Goal: Find specific page/section: Find specific page/section

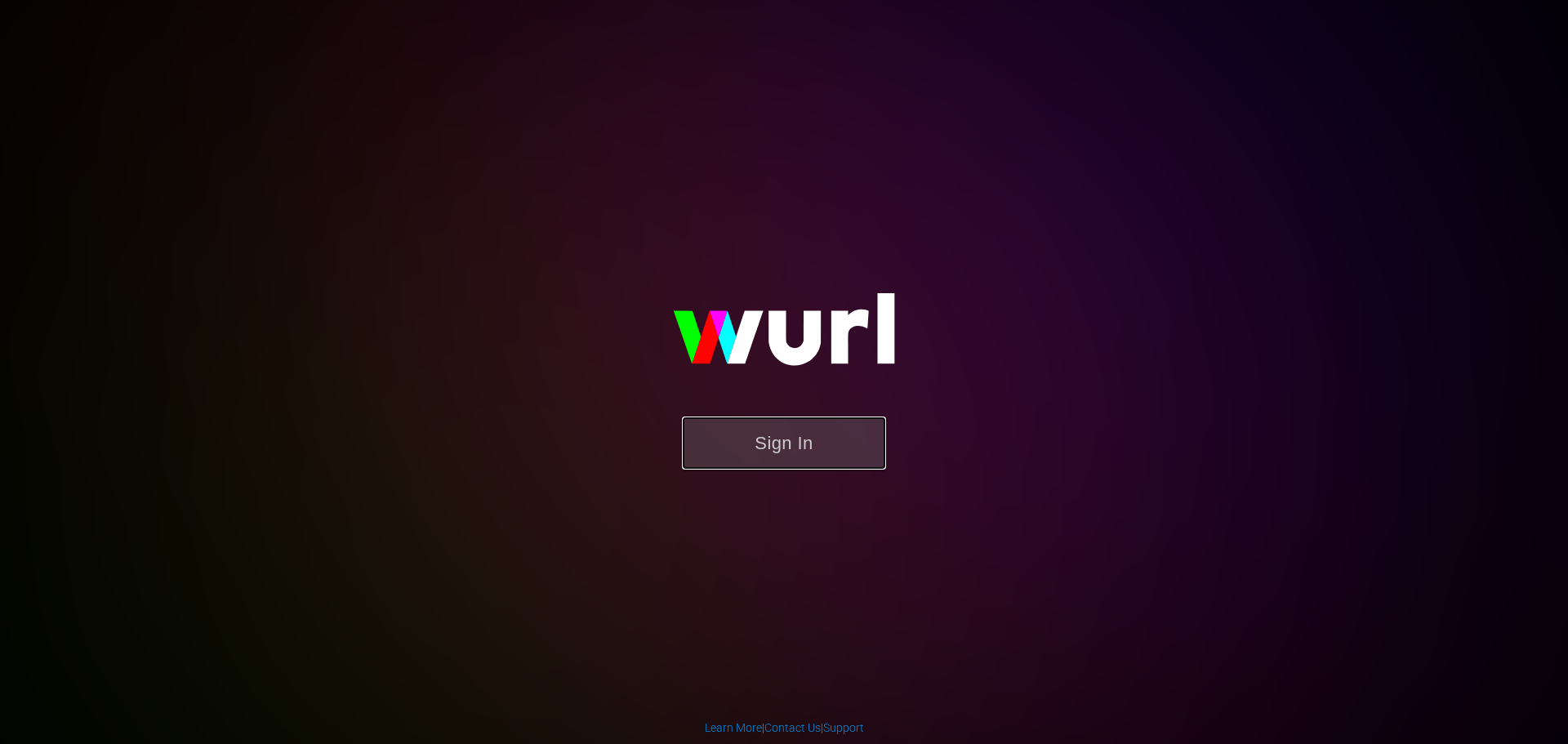
click at [846, 443] on button "Sign In" at bounding box center [784, 443] width 205 height 53
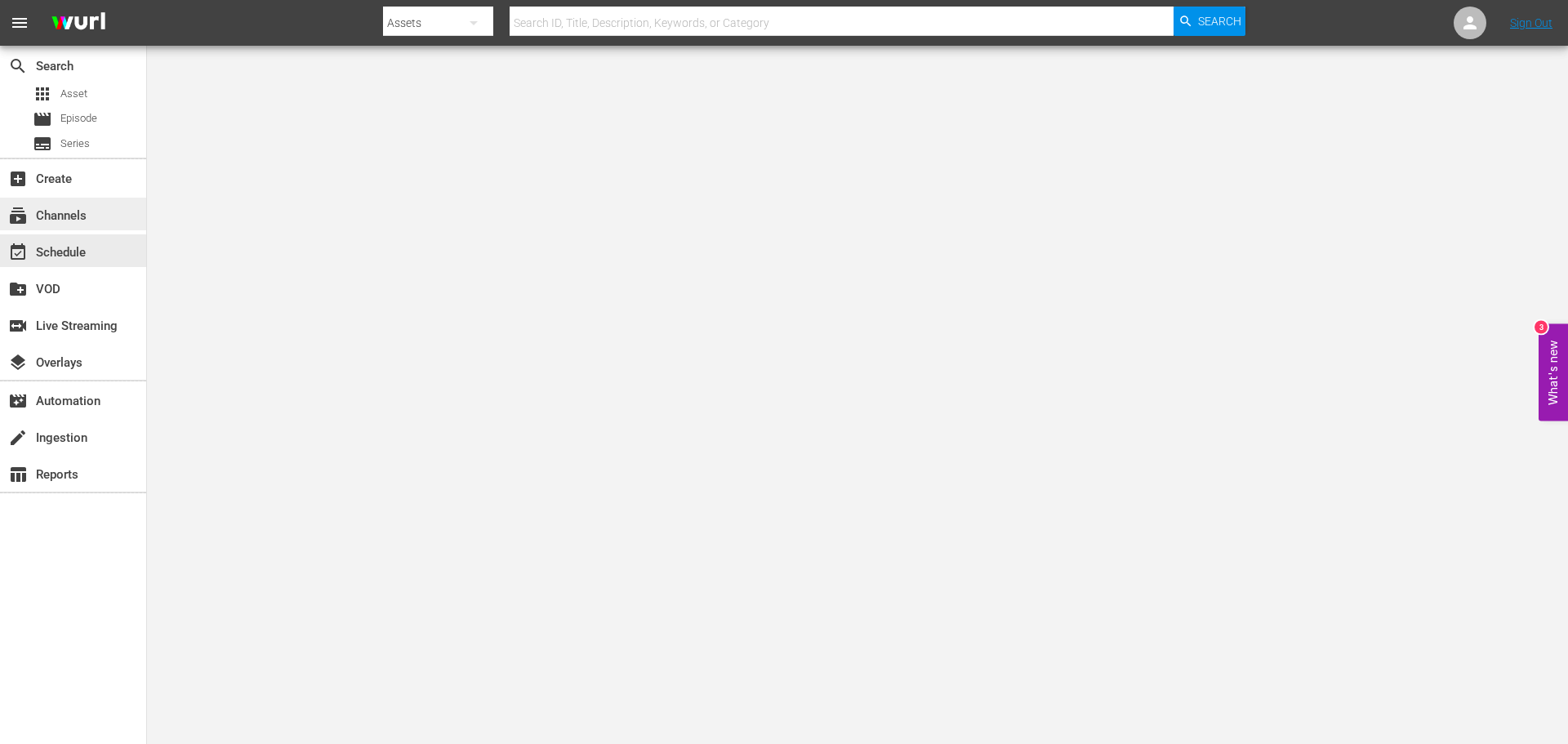
click at [78, 210] on div "subscriptions Channels" at bounding box center [45, 213] width 91 height 15
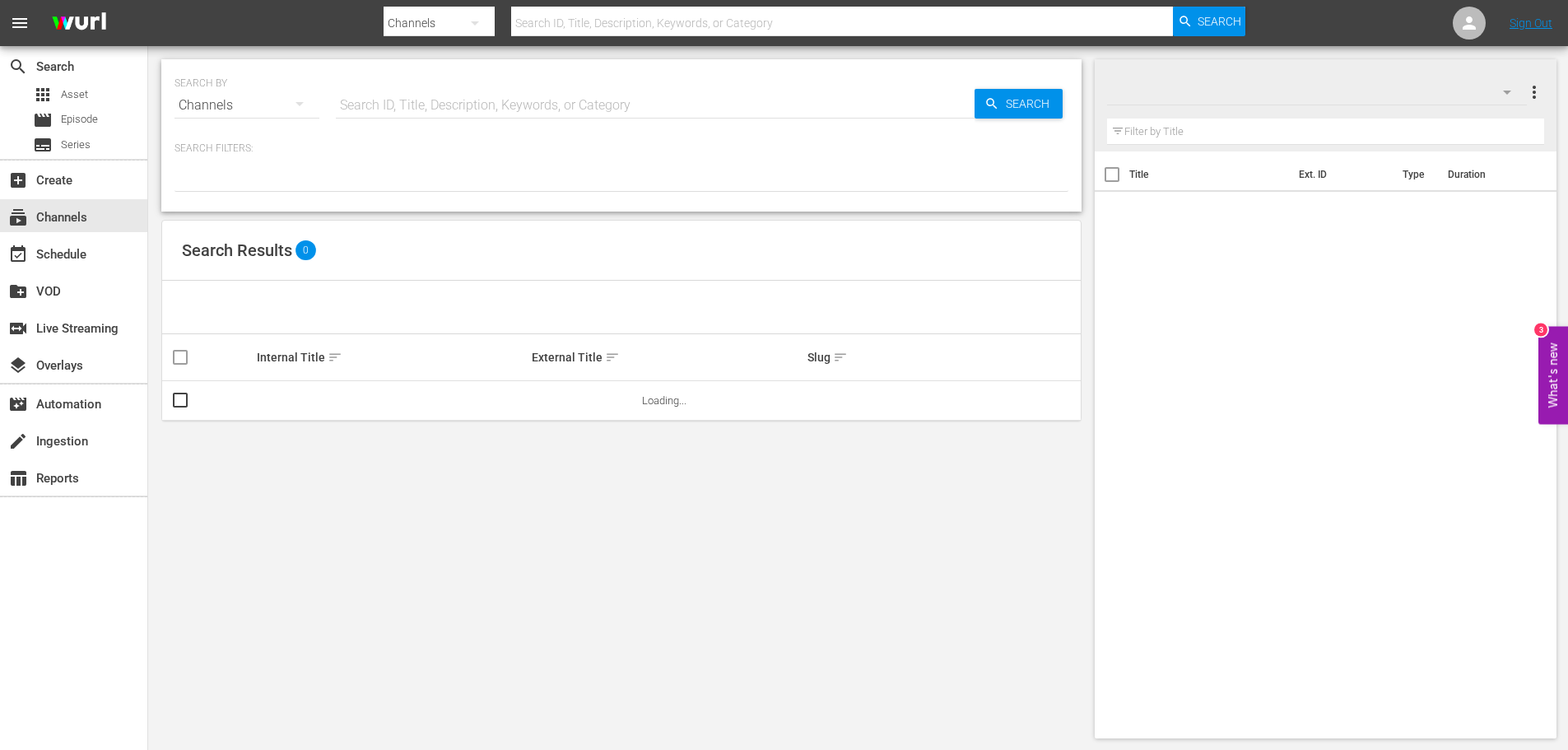
click at [522, 96] on input "text" at bounding box center [654, 106] width 638 height 40
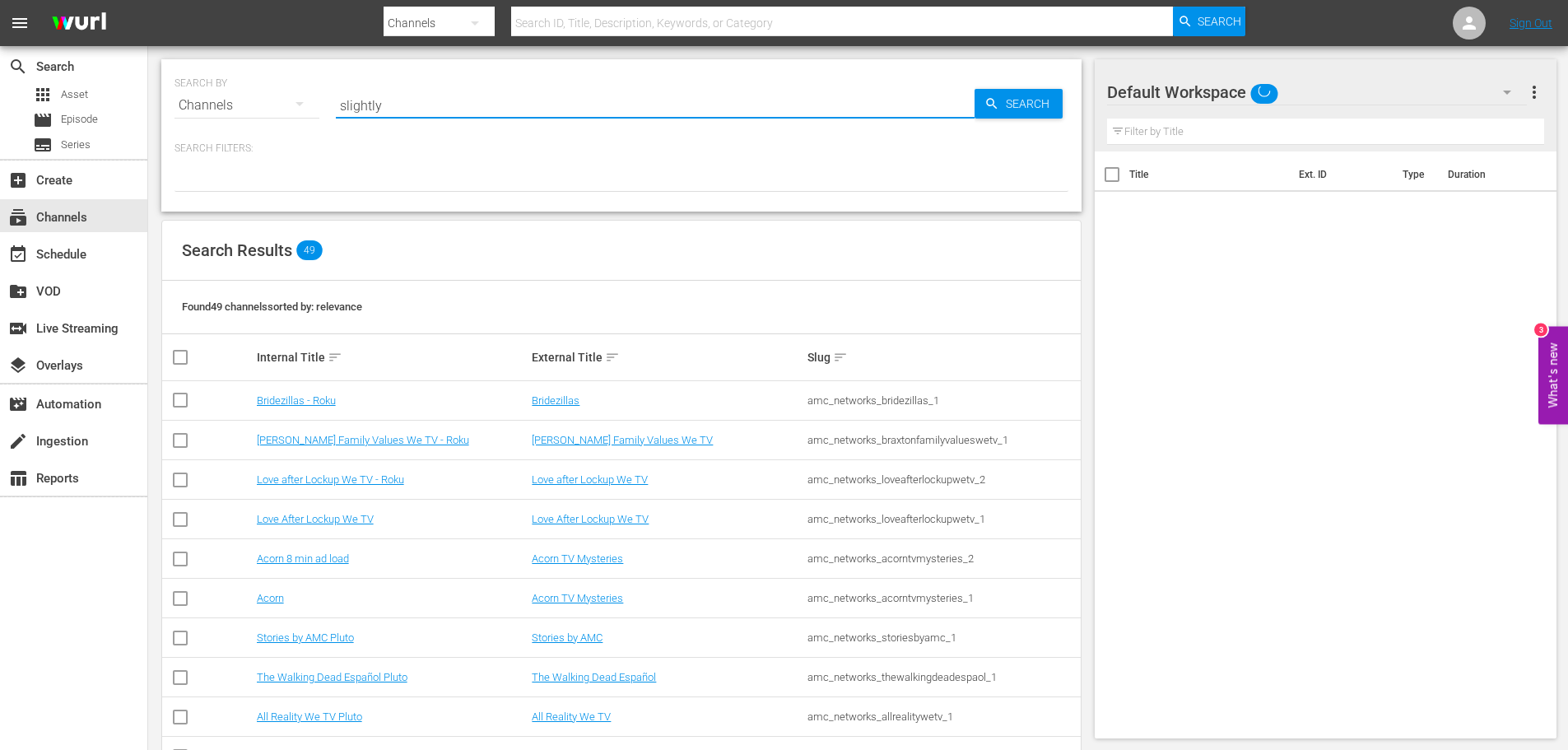
type input "slightly o"
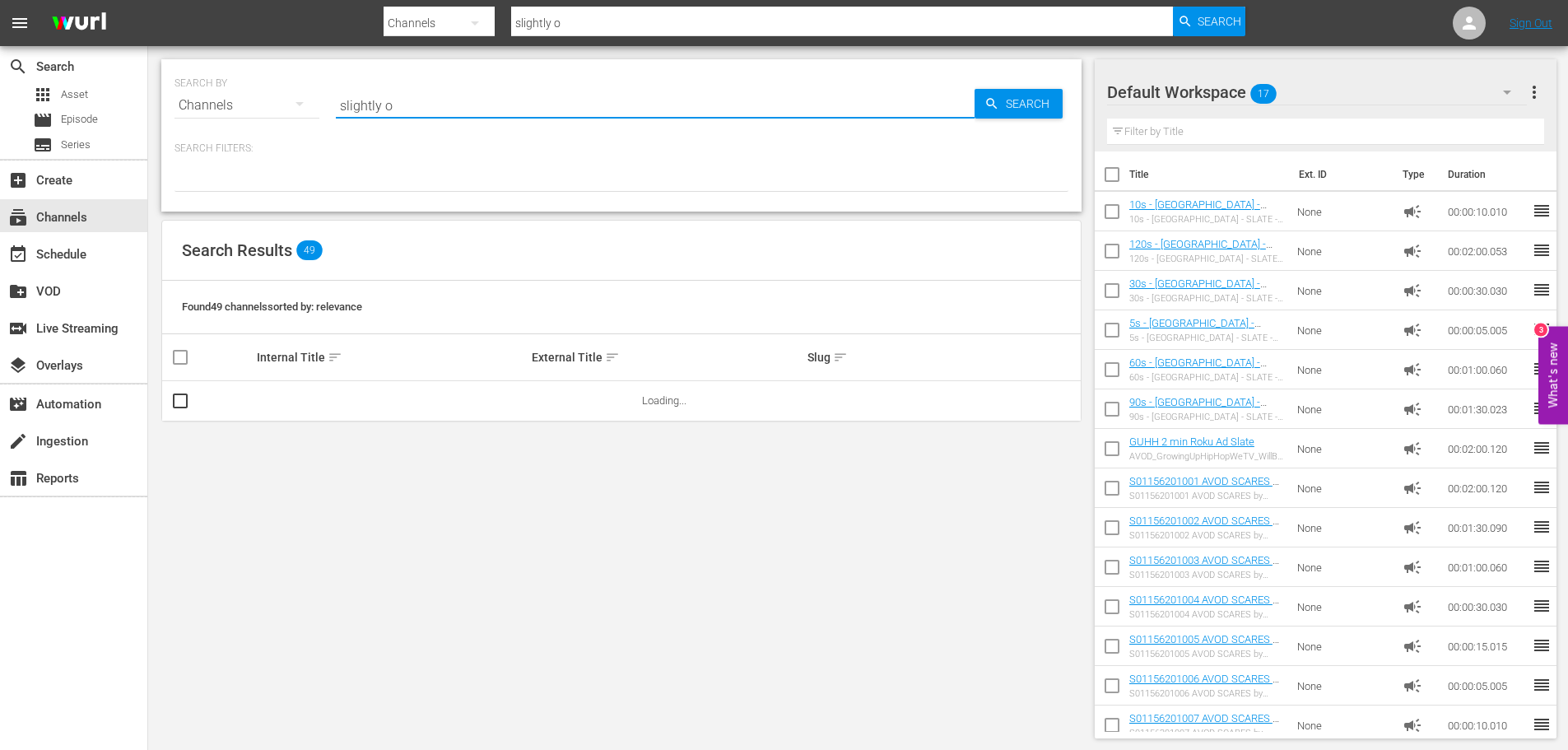
type input "slightly o"
click at [542, 166] on div at bounding box center [620, 178] width 894 height 28
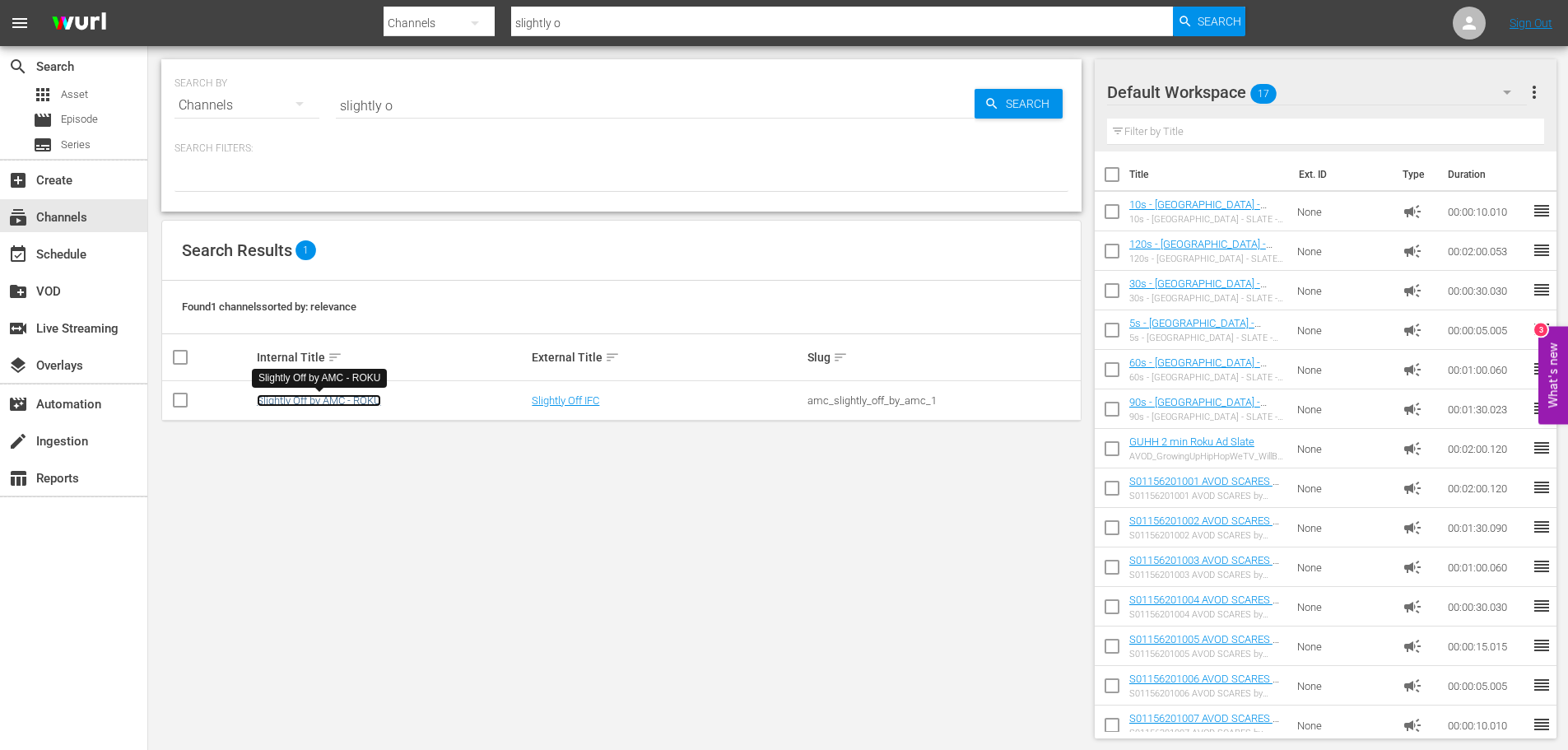
click at [327, 404] on link "Slightly Off by AMC - ROKU" at bounding box center [319, 400] width 124 height 12
